Goal: Transaction & Acquisition: Purchase product/service

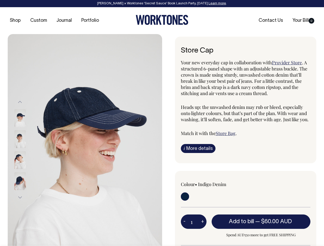
click at [85, 140] on img at bounding box center [85, 150] width 155 height 232
click at [27, 150] on div at bounding box center [27, 160] width 26 height 21
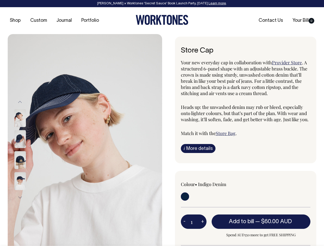
click at [20, 102] on button "Previous" at bounding box center [20, 103] width 8 height 12
click at [27, 171] on div at bounding box center [27, 181] width 26 height 21
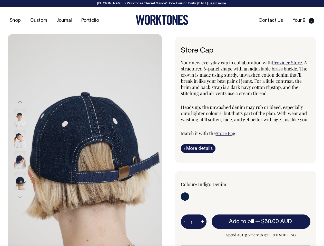
click at [20, 198] on button "Next" at bounding box center [20, 198] width 8 height 12
click at [185, 222] on button "-" at bounding box center [184, 222] width 7 height 10
click at [202, 222] on button "+" at bounding box center [203, 222] width 8 height 10
type input "2"
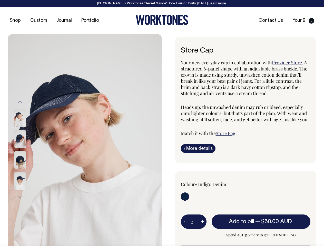
click at [261, 222] on span "— $60.00 AUD" at bounding box center [274, 221] width 38 height 5
